Goal: Book appointment/travel/reservation

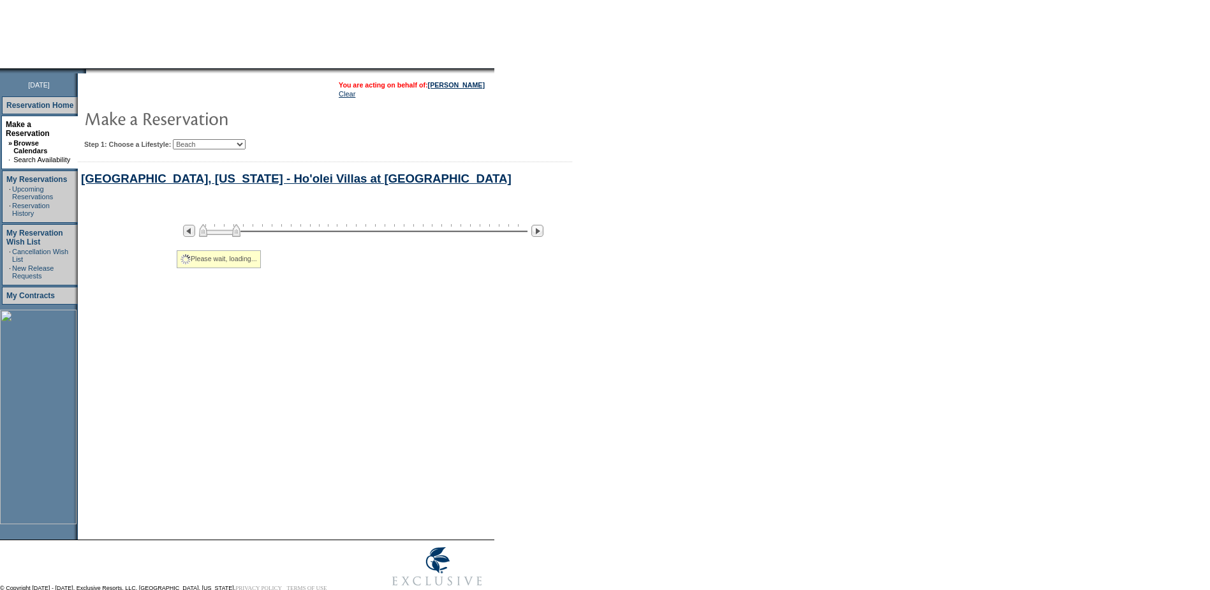
select select "Beach"
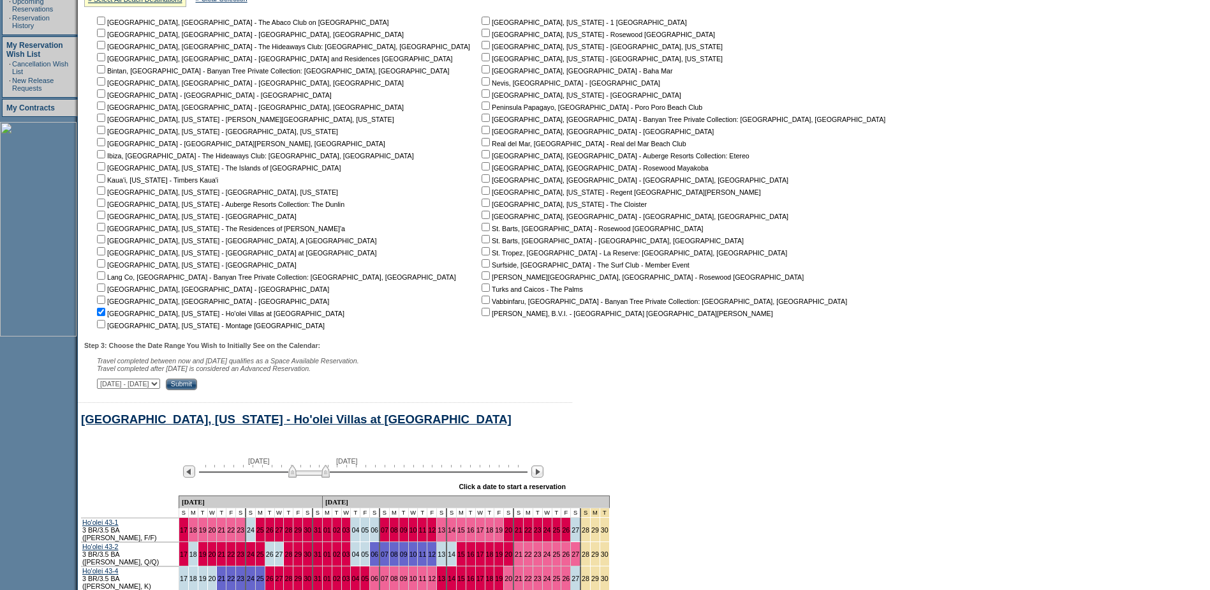
scroll to position [477, 0]
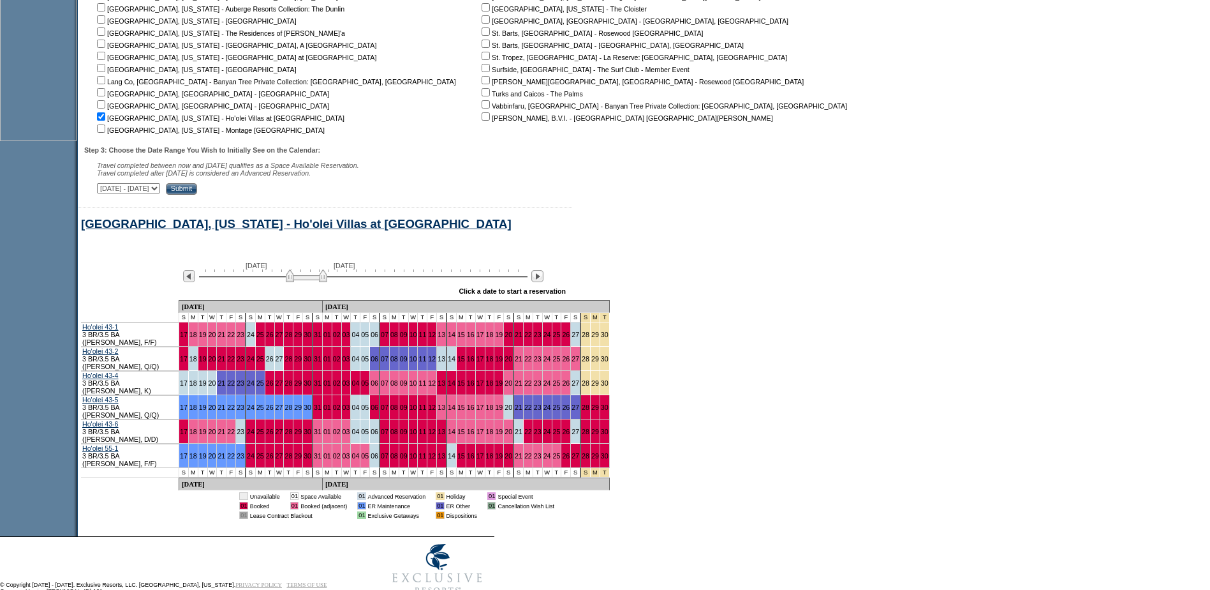
click at [327, 282] on img at bounding box center [306, 275] width 41 height 13
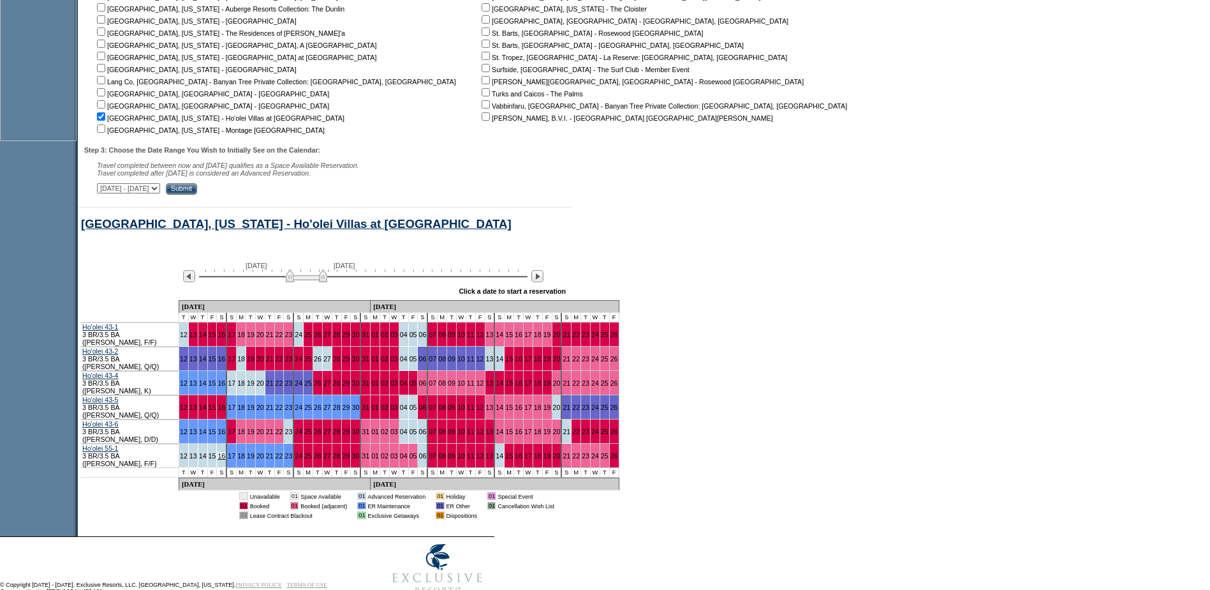
click at [223, 452] on link "16" at bounding box center [222, 456] width 8 height 8
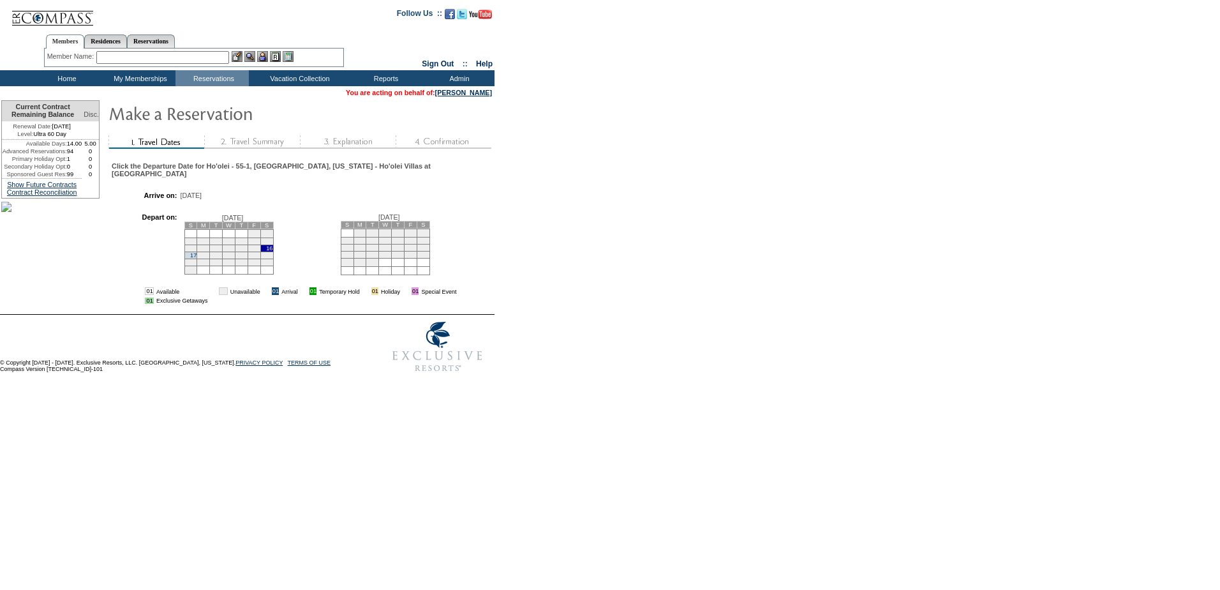
click at [209, 255] on td "18" at bounding box center [203, 254] width 13 height 7
click at [197, 255] on link "17" at bounding box center [193, 255] width 6 height 6
